Goal: Check status: Check status

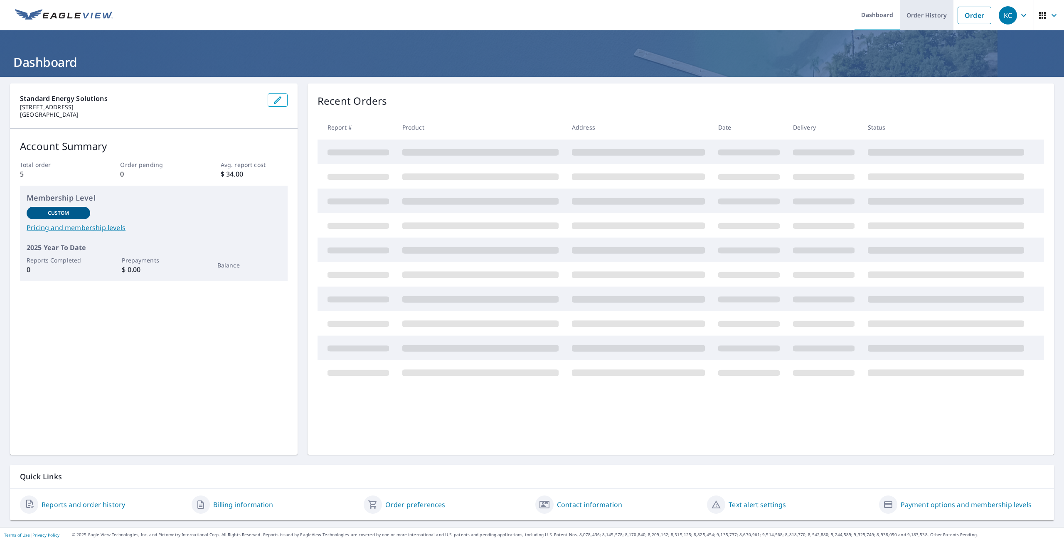
click at [924, 17] on link "Order History" at bounding box center [927, 15] width 54 height 30
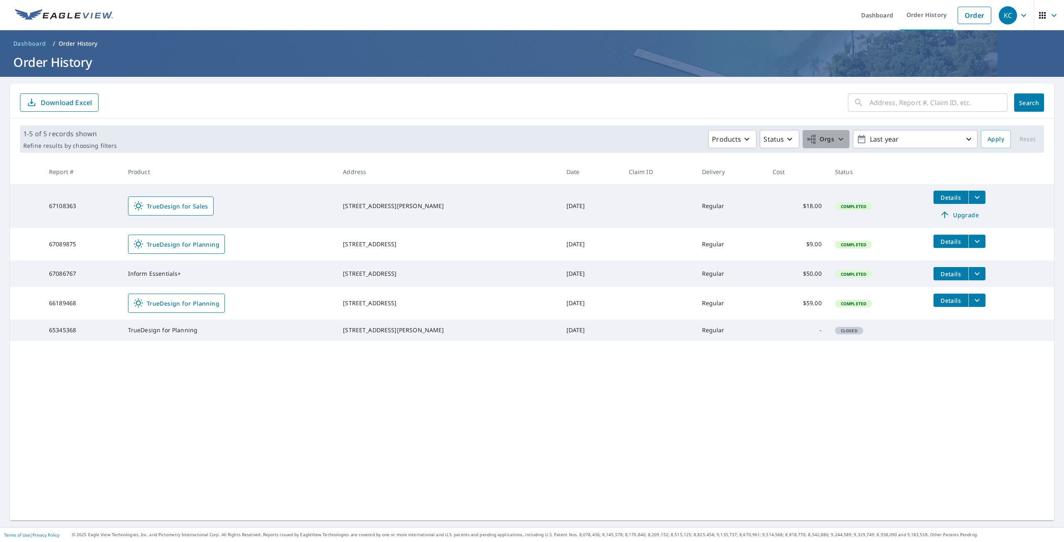
click at [838, 139] on icon "button" at bounding box center [840, 139] width 5 height 3
click at [661, 185] on input "Standard Energy Solutions" at bounding box center [658, 187] width 10 height 10
checkbox input "true"
click at [988, 138] on span "Apply" at bounding box center [996, 139] width 17 height 10
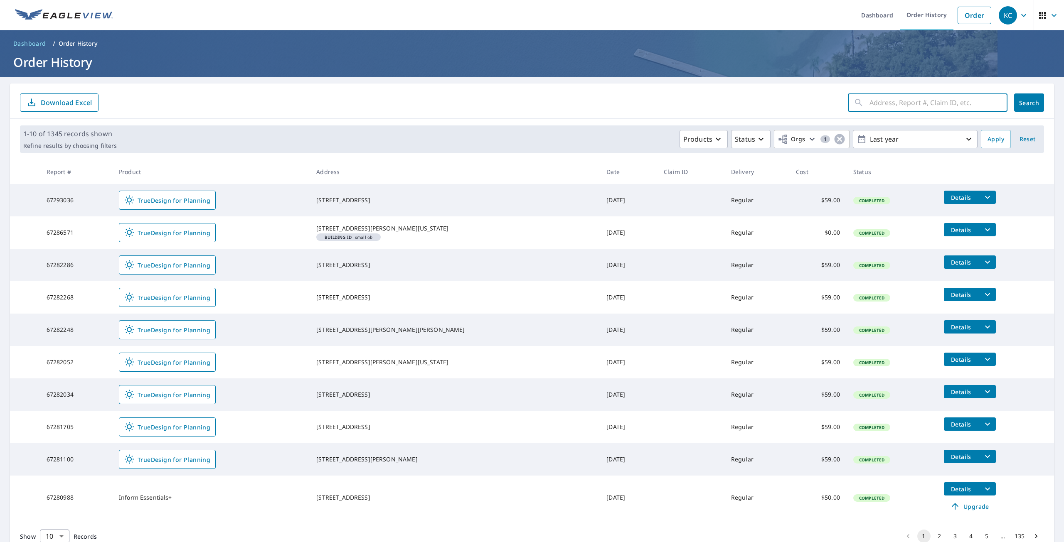
click at [952, 105] on input "text" at bounding box center [939, 102] width 138 height 23
type input "592 Apple"
click at [1021, 102] on span "Search" at bounding box center [1029, 103] width 17 height 8
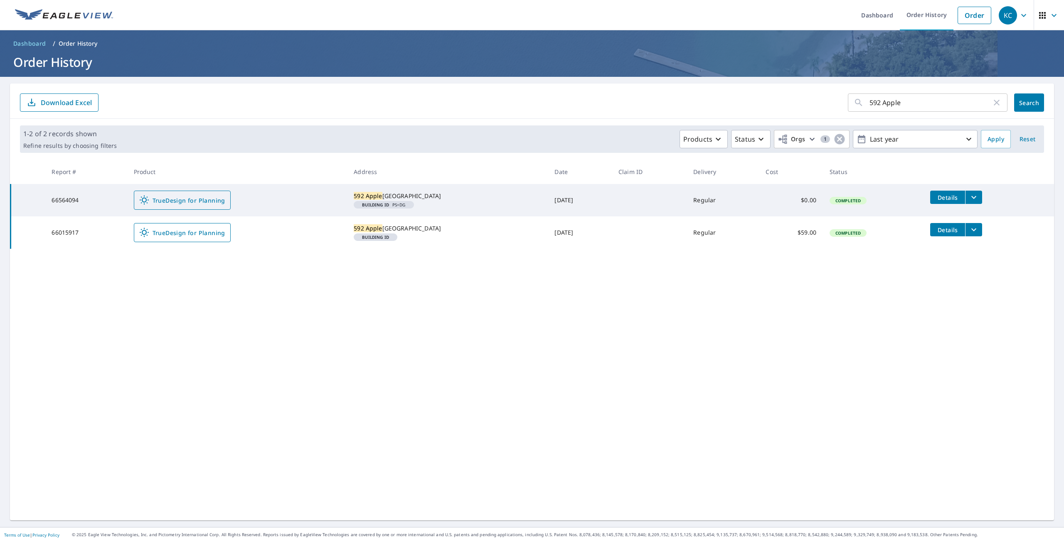
click at [182, 203] on span "TrueDesign for Planning" at bounding box center [182, 200] width 86 height 10
